Goal: Transaction & Acquisition: Subscribe to service/newsletter

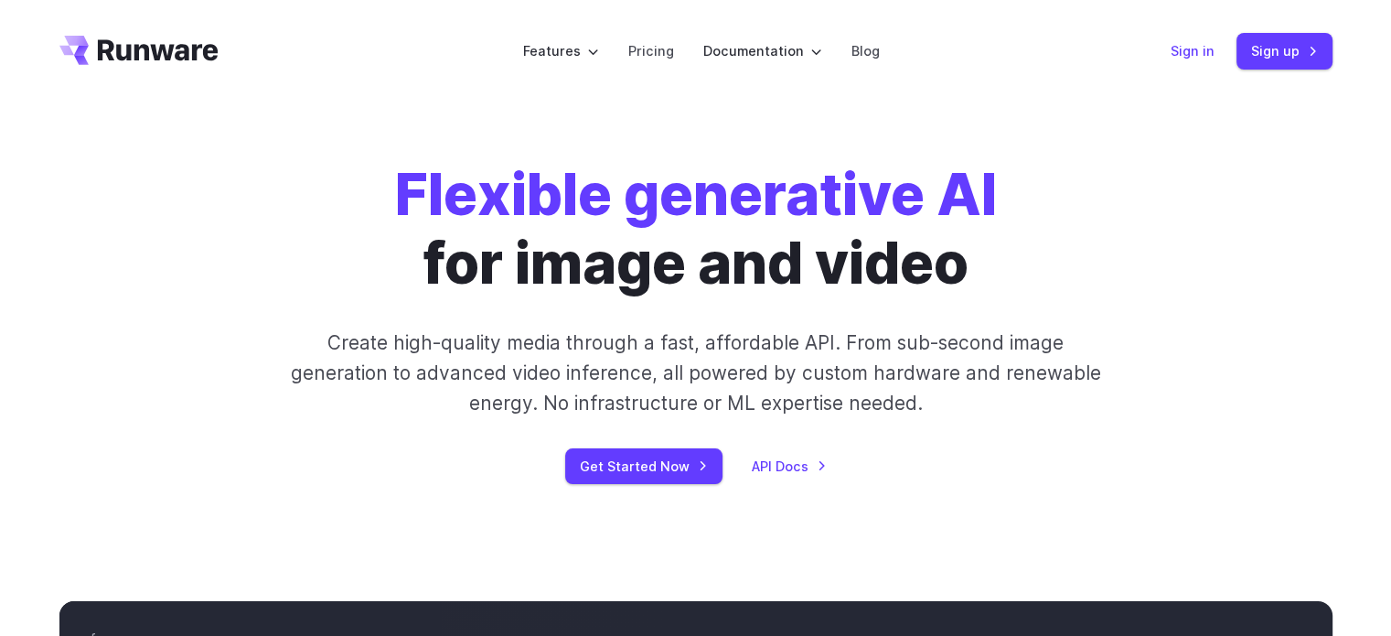
click at [1205, 61] on link "Sign in" at bounding box center [1193, 50] width 44 height 21
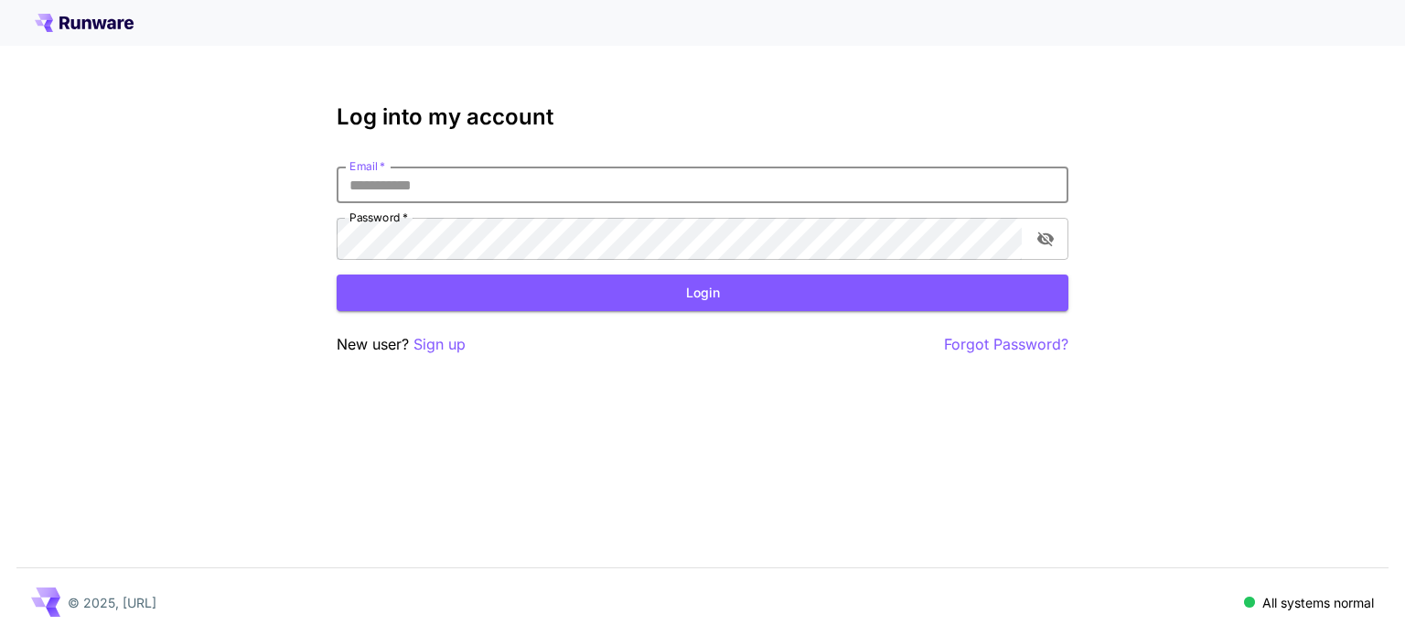
click at [503, 203] on input "Email   *" at bounding box center [703, 184] width 732 height 37
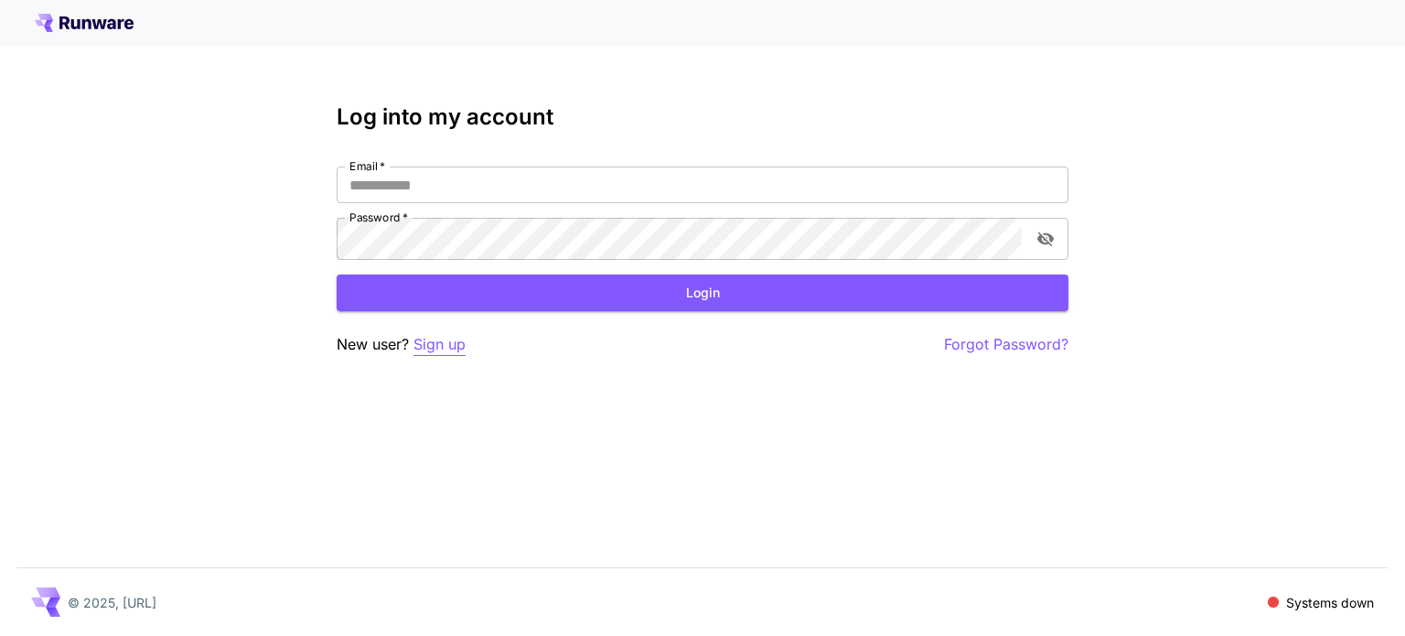
click at [456, 356] on p "Sign up" at bounding box center [439, 344] width 52 height 23
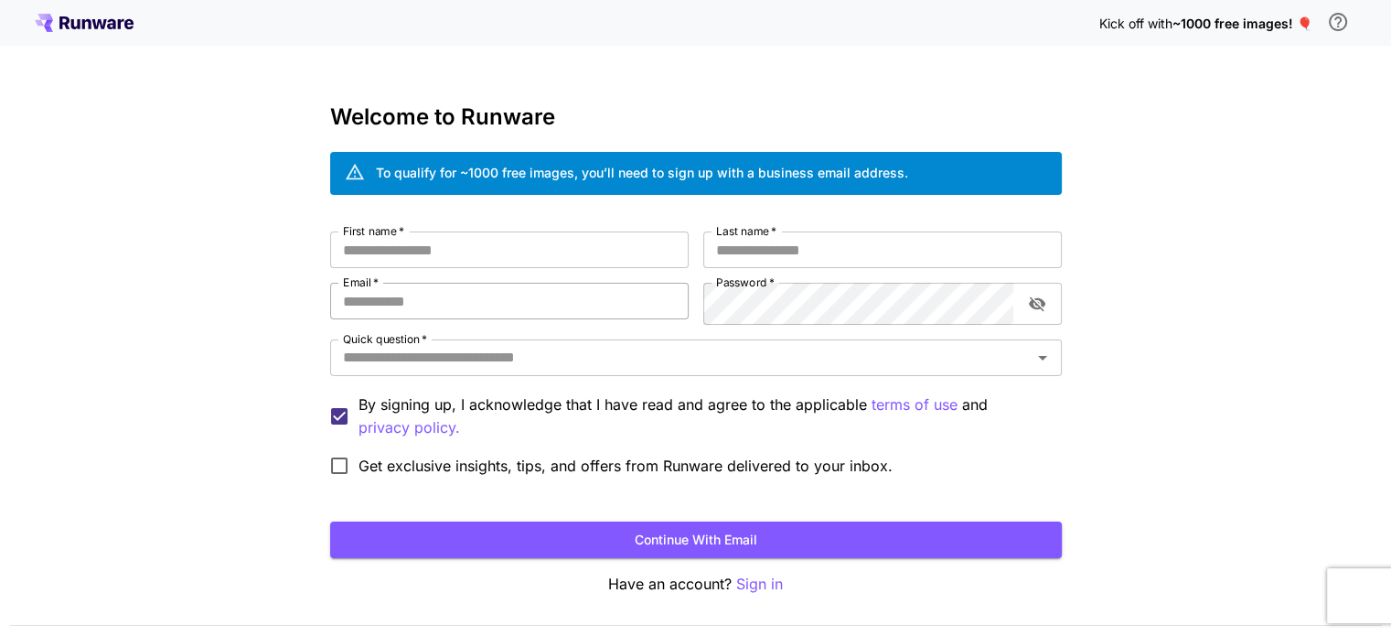
scroll to position [151, 0]
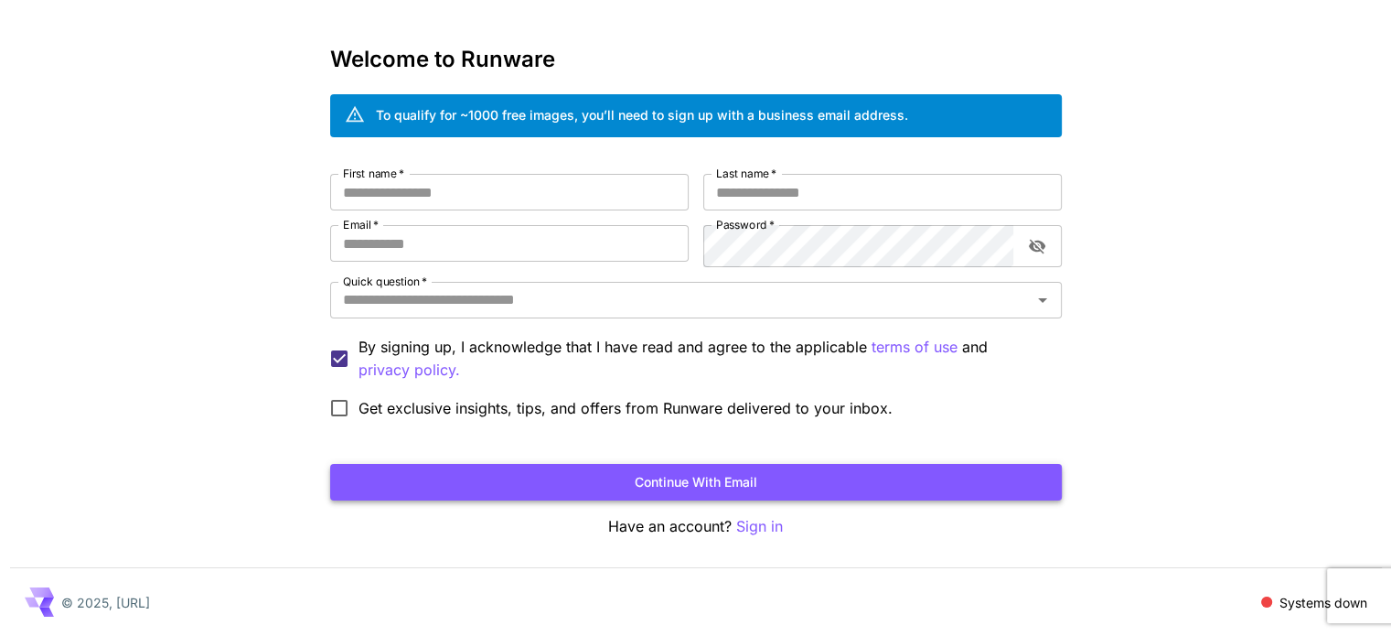
click at [708, 476] on button "Continue with email" at bounding box center [696, 483] width 732 height 38
click at [1142, 70] on div "Kick off with ~1000 free images! 🎈 Welcome to Runware To qualify for ~1000 free…" at bounding box center [695, 288] width 1391 height 693
